Goal: Find specific page/section: Find specific page/section

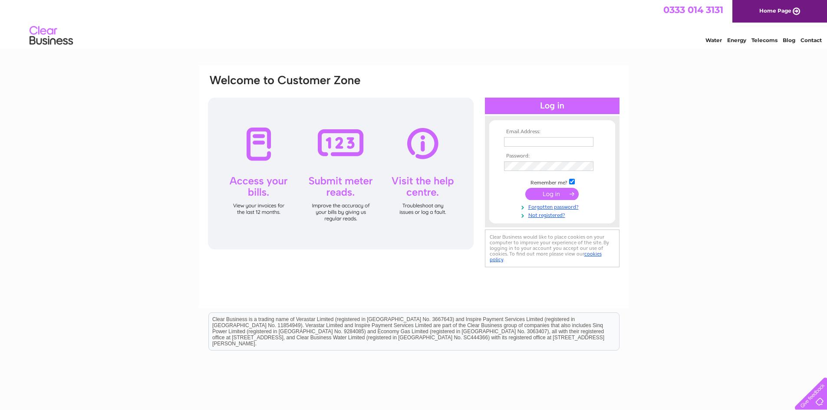
click at [530, 142] on input "text" at bounding box center [548, 142] width 89 height 10
click at [517, 142] on input "info:insideout-yourspace.co.uk" at bounding box center [549, 142] width 90 height 10
type input "info@insideout-yourspace.co.uk"
click at [526, 189] on input "submit" at bounding box center [552, 195] width 53 height 12
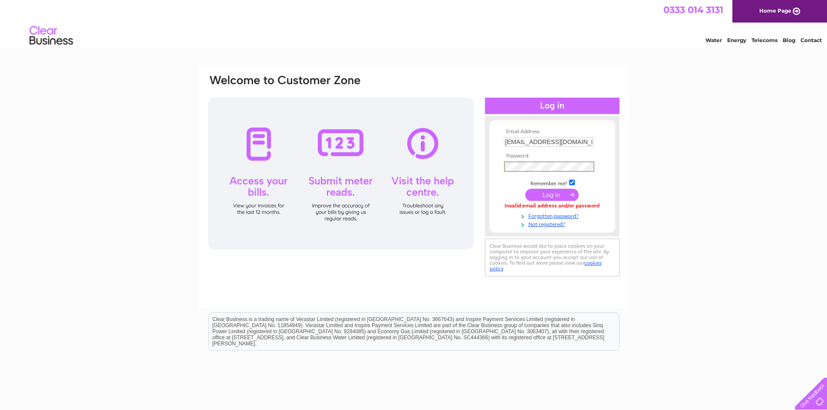
click at [565, 194] on input "submit" at bounding box center [552, 195] width 53 height 12
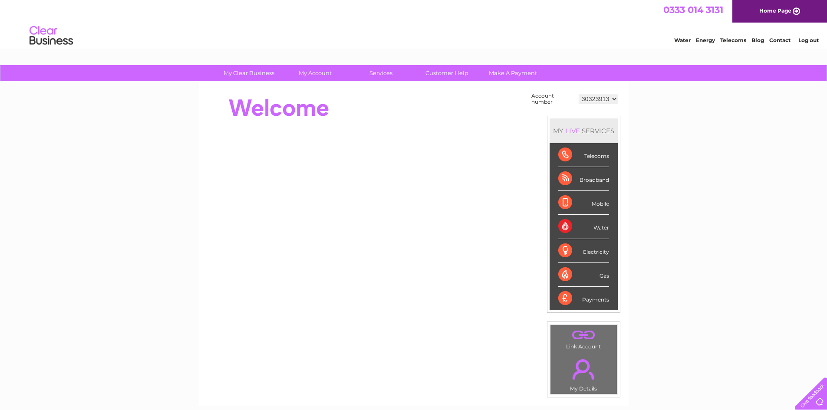
click at [583, 99] on select "30323913" at bounding box center [599, 99] width 40 height 10
click at [579, 94] on select "30323913" at bounding box center [599, 99] width 40 height 10
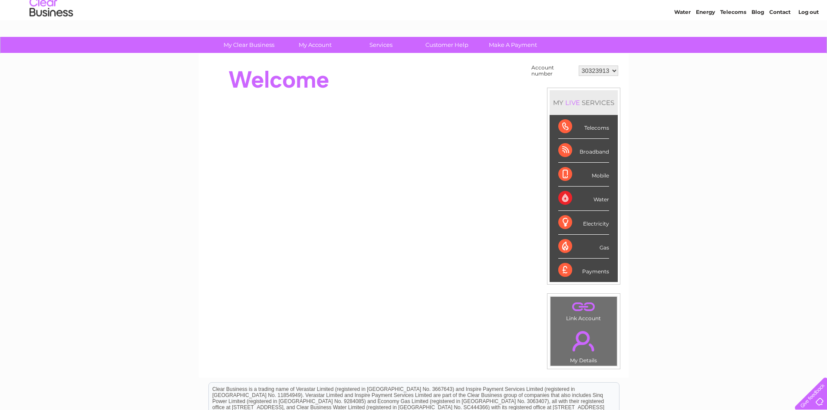
scroll to position [87, 0]
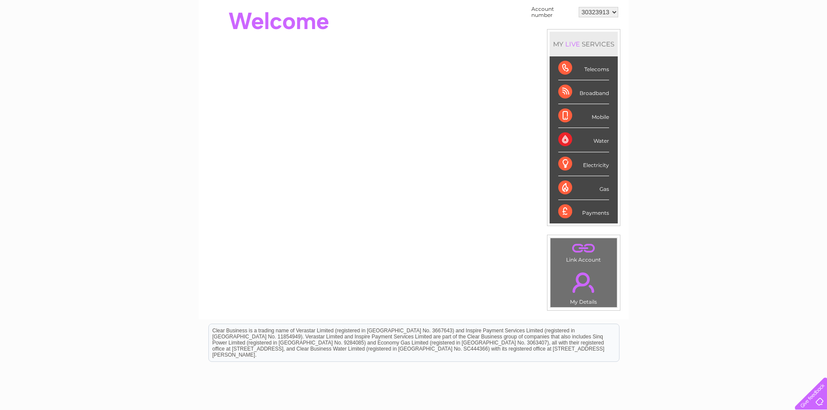
click at [589, 283] on link "." at bounding box center [584, 283] width 62 height 30
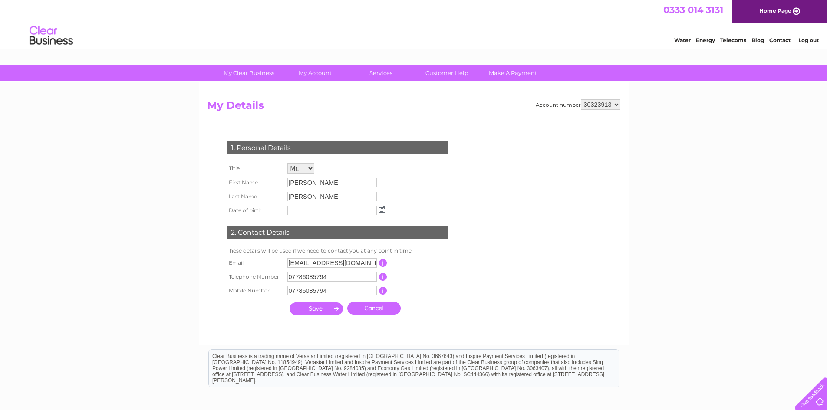
click at [342, 210] on input "text" at bounding box center [332, 211] width 89 height 10
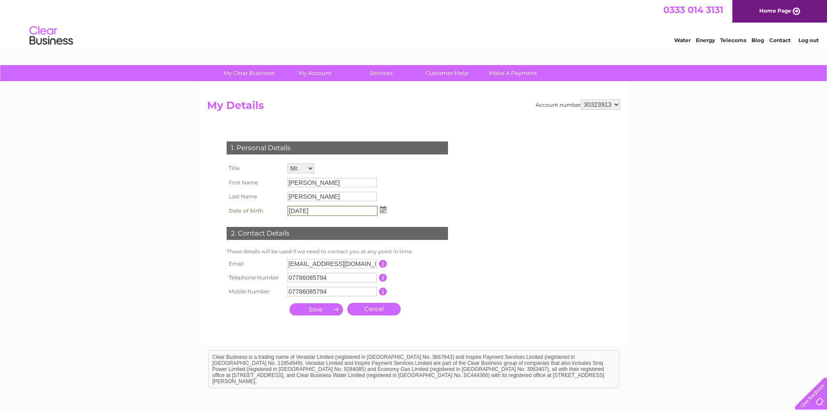
type input "13/05/1984"
click at [321, 308] on input "submit" at bounding box center [316, 310] width 53 height 12
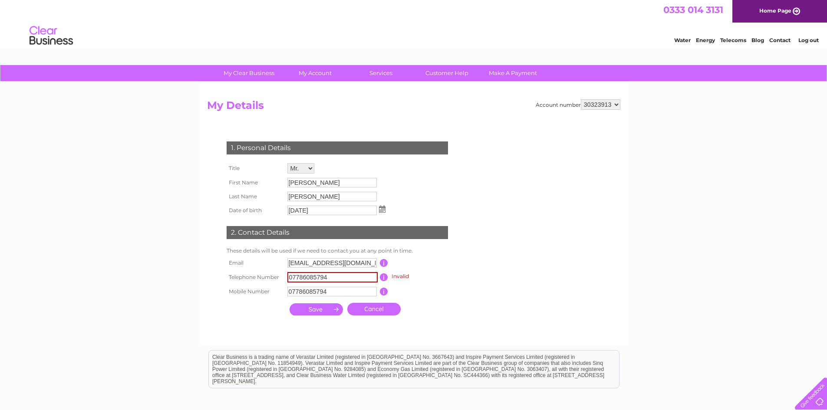
click at [320, 312] on input "submit" at bounding box center [316, 310] width 53 height 12
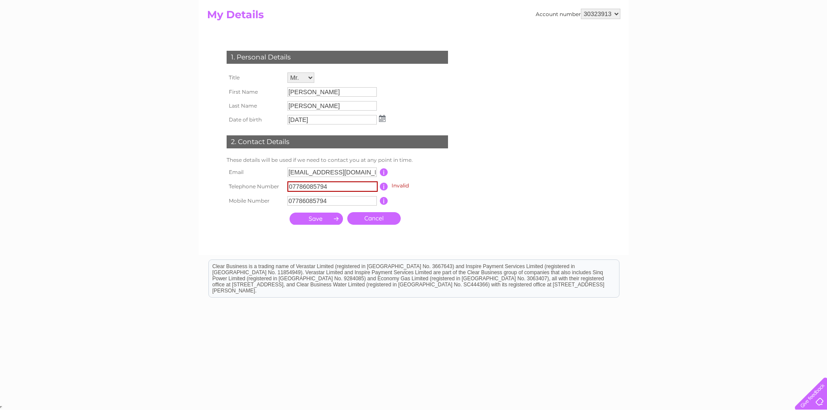
scroll to position [91, 0]
click at [382, 223] on link "Cancel" at bounding box center [373, 218] width 53 height 13
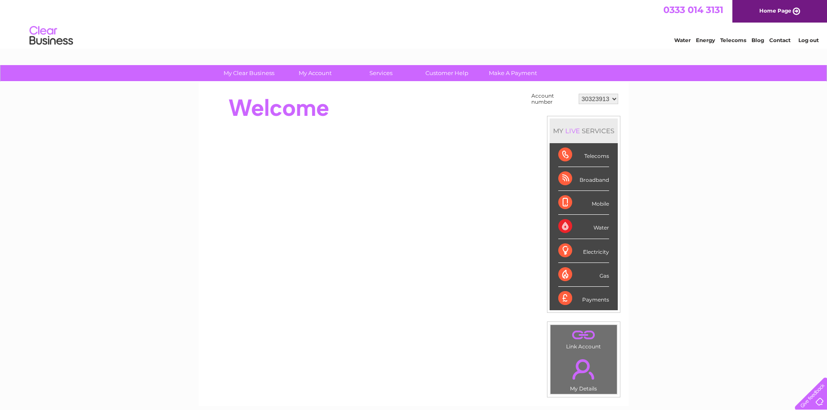
click at [562, 179] on div "Broadband" at bounding box center [584, 179] width 51 height 24
click at [588, 180] on div "Broadband" at bounding box center [584, 179] width 51 height 24
click at [559, 179] on div "Broadband" at bounding box center [584, 179] width 51 height 24
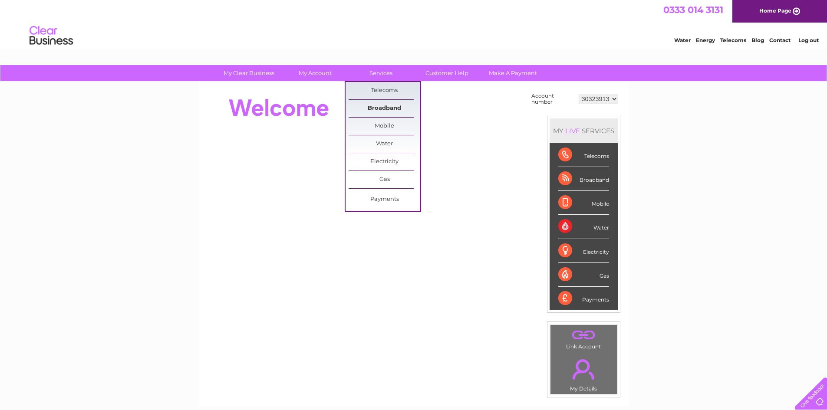
click at [385, 105] on link "Broadband" at bounding box center [385, 108] width 72 height 17
